Goal: Transaction & Acquisition: Purchase product/service

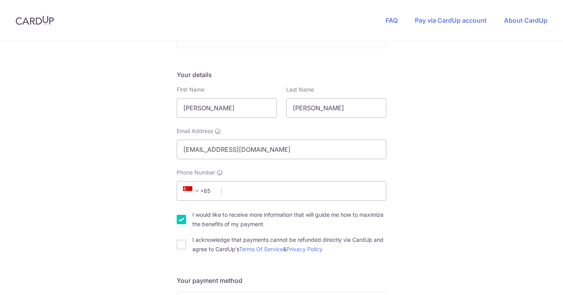
scroll to position [105, 0]
click at [257, 193] on input "Phone Number" at bounding box center [281, 191] width 209 height 20
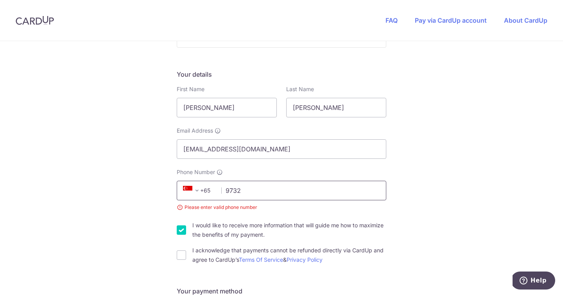
type input "9732"
click at [210, 194] on span "+65" at bounding box center [198, 190] width 35 height 9
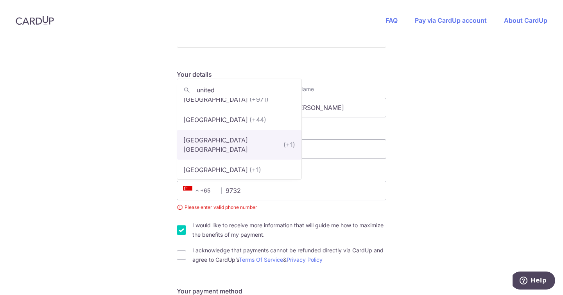
scroll to position [13, 0]
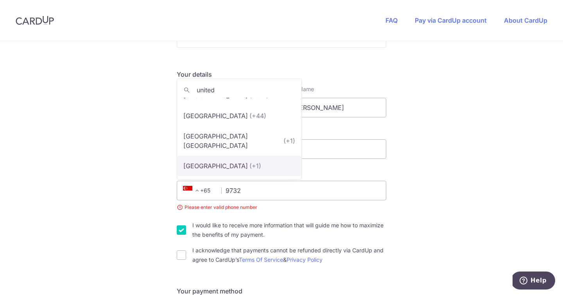
type input "united"
select select "233"
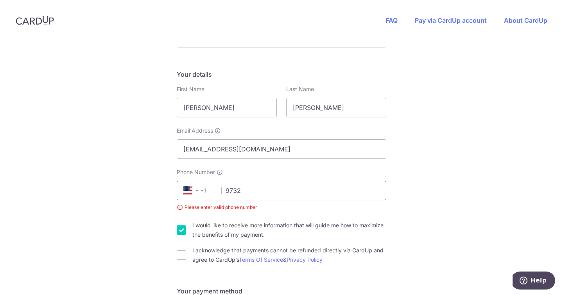
click at [254, 192] on input "9732" at bounding box center [281, 191] width 209 height 20
type input "9"
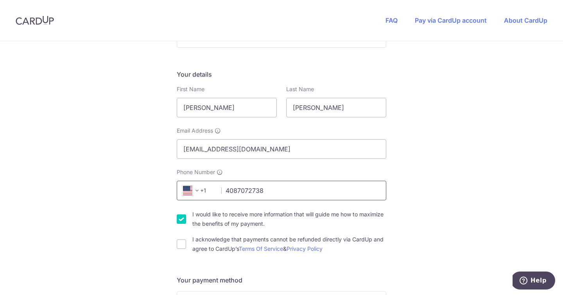
type input "4087072738"
click at [179, 221] on input "I would like to receive more information that will guide me how to maximize the…" at bounding box center [181, 218] width 9 height 9
checkbox input "false"
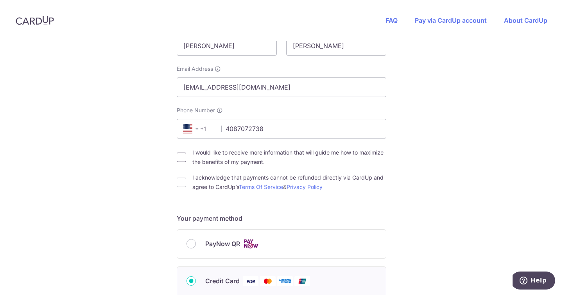
scroll to position [176, 0]
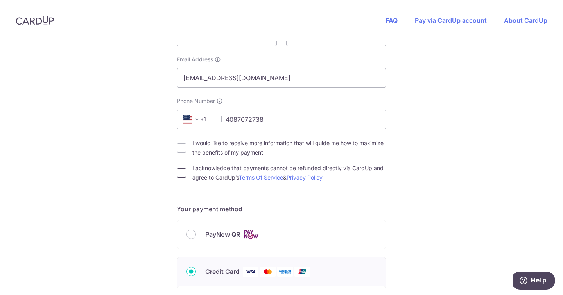
click at [183, 174] on input "I acknowledge that payments cannot be refunded directly via CardUp and agree to…" at bounding box center [181, 172] width 9 height 9
checkbox input "true"
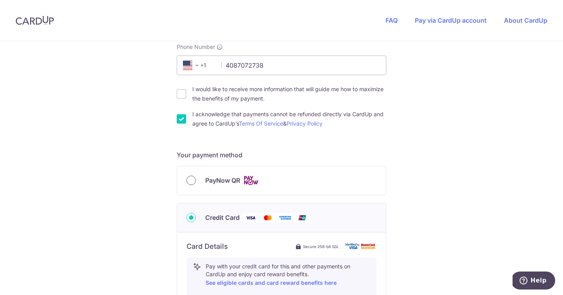
click at [189, 183] on input "PayNow QR" at bounding box center [190, 179] width 9 height 9
radio input "true"
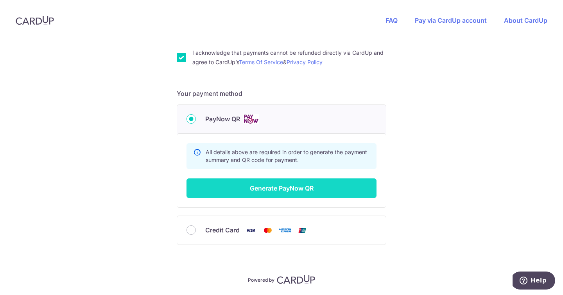
scroll to position [309, 0]
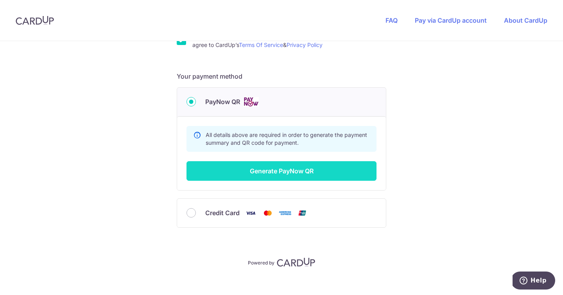
click at [260, 170] on button "Generate PayNow QR" at bounding box center [281, 171] width 190 height 20
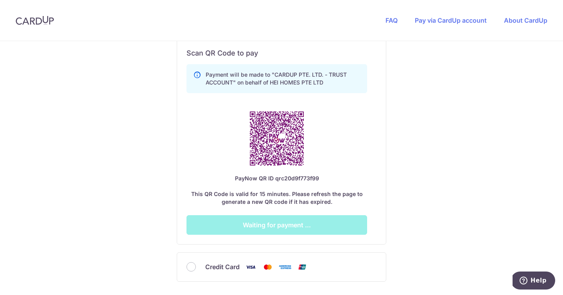
scroll to position [424, 0]
